Goal: Task Accomplishment & Management: Manage account settings

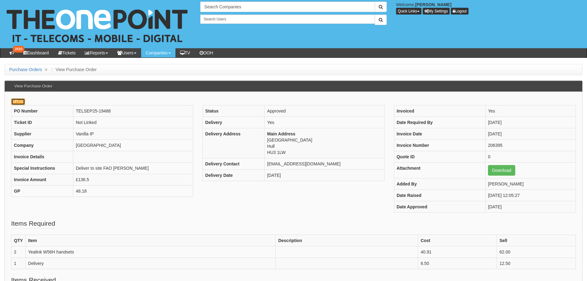
click at [20, 102] on link "Edit" at bounding box center [18, 101] width 14 height 7
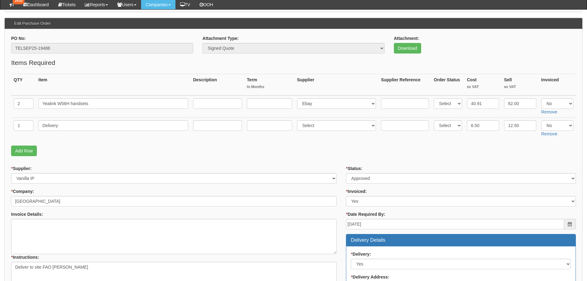
scroll to position [62, 0]
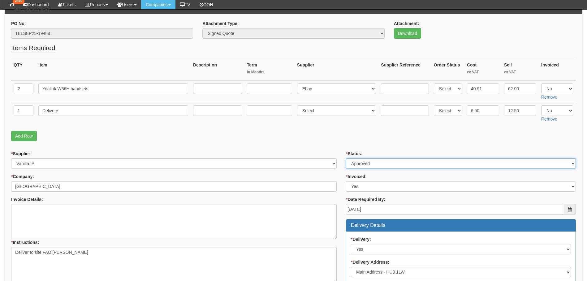
click at [379, 161] on select "Select Approved Completed Delivered Invoiced Ordered Ordered to site Part Order…" at bounding box center [461, 164] width 230 height 11
select select "9"
click at [346, 159] on select "Select Approved Completed Delivered Invoiced Ordered Ordered to site Part Order…" at bounding box center [461, 164] width 230 height 11
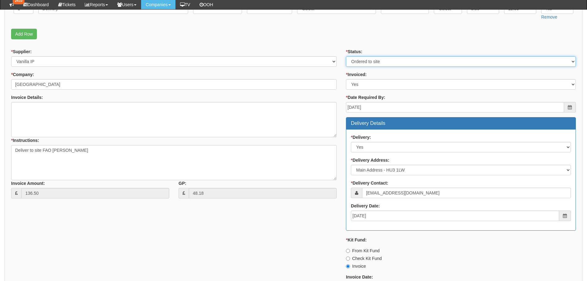
scroll to position [279, 0]
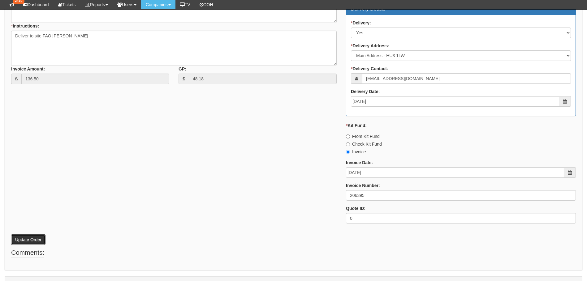
click at [25, 241] on button "Update Order" at bounding box center [28, 240] width 34 height 11
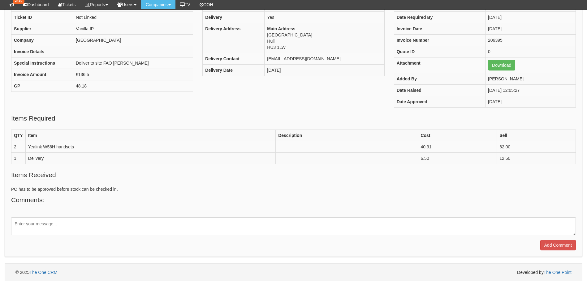
scroll to position [90, 0]
click at [49, 211] on textarea at bounding box center [293, 226] width 565 height 18
type textarea "2 x 56H ordered from Vanilla for delivery to site"
click at [373, 211] on input "Add Comment" at bounding box center [559, 245] width 36 height 11
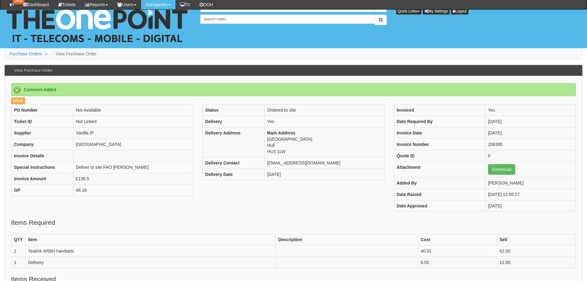
scroll to position [133, 0]
